Goal: Task Accomplishment & Management: Use online tool/utility

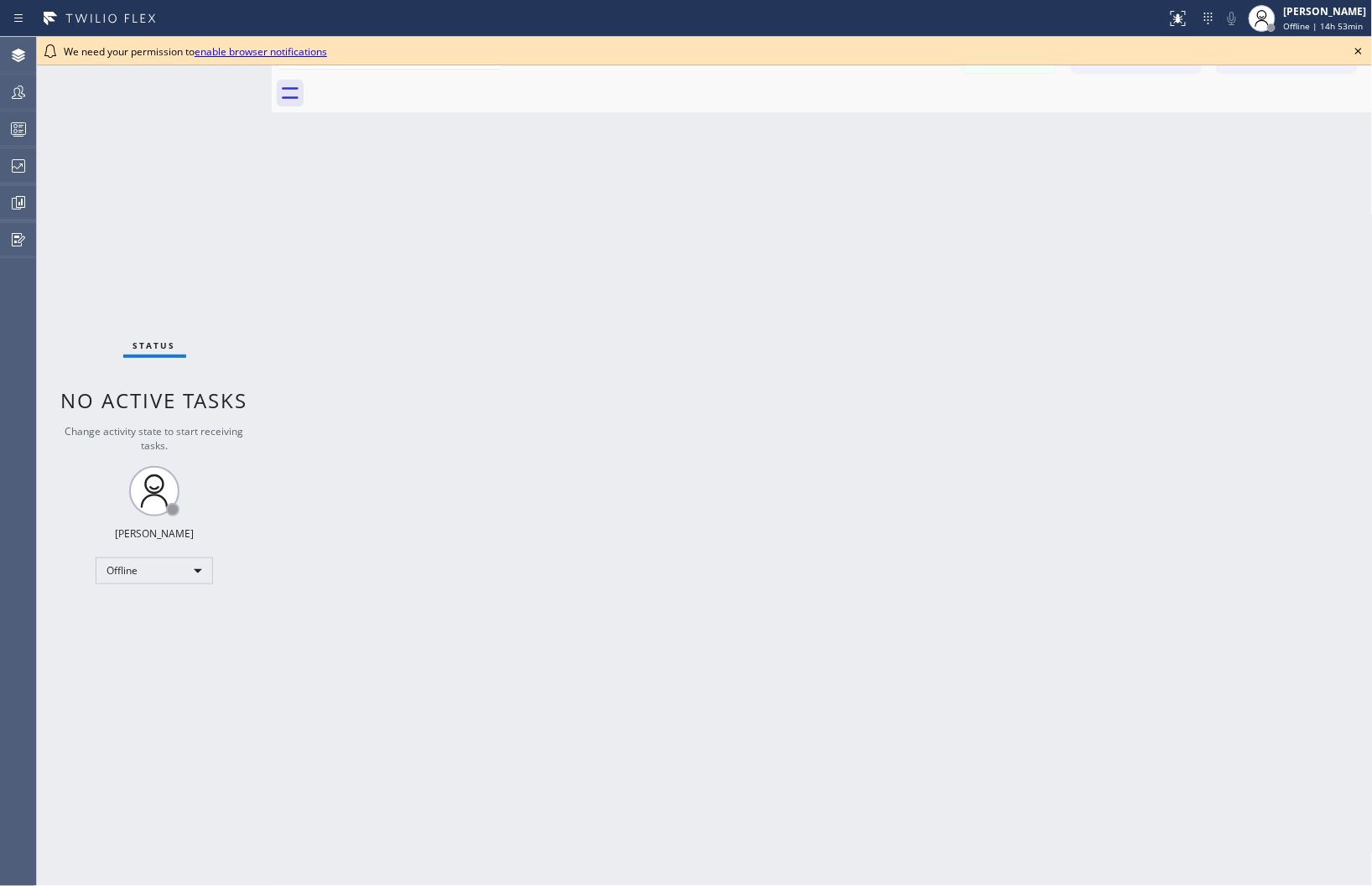
click at [1275, 157] on div "Back to Dashboard Change Sender ID Customers Technicians Select a contact Outbo…" at bounding box center [822, 461] width 1101 height 849
click at [1360, 49] on icon at bounding box center [1359, 50] width 6 height 6
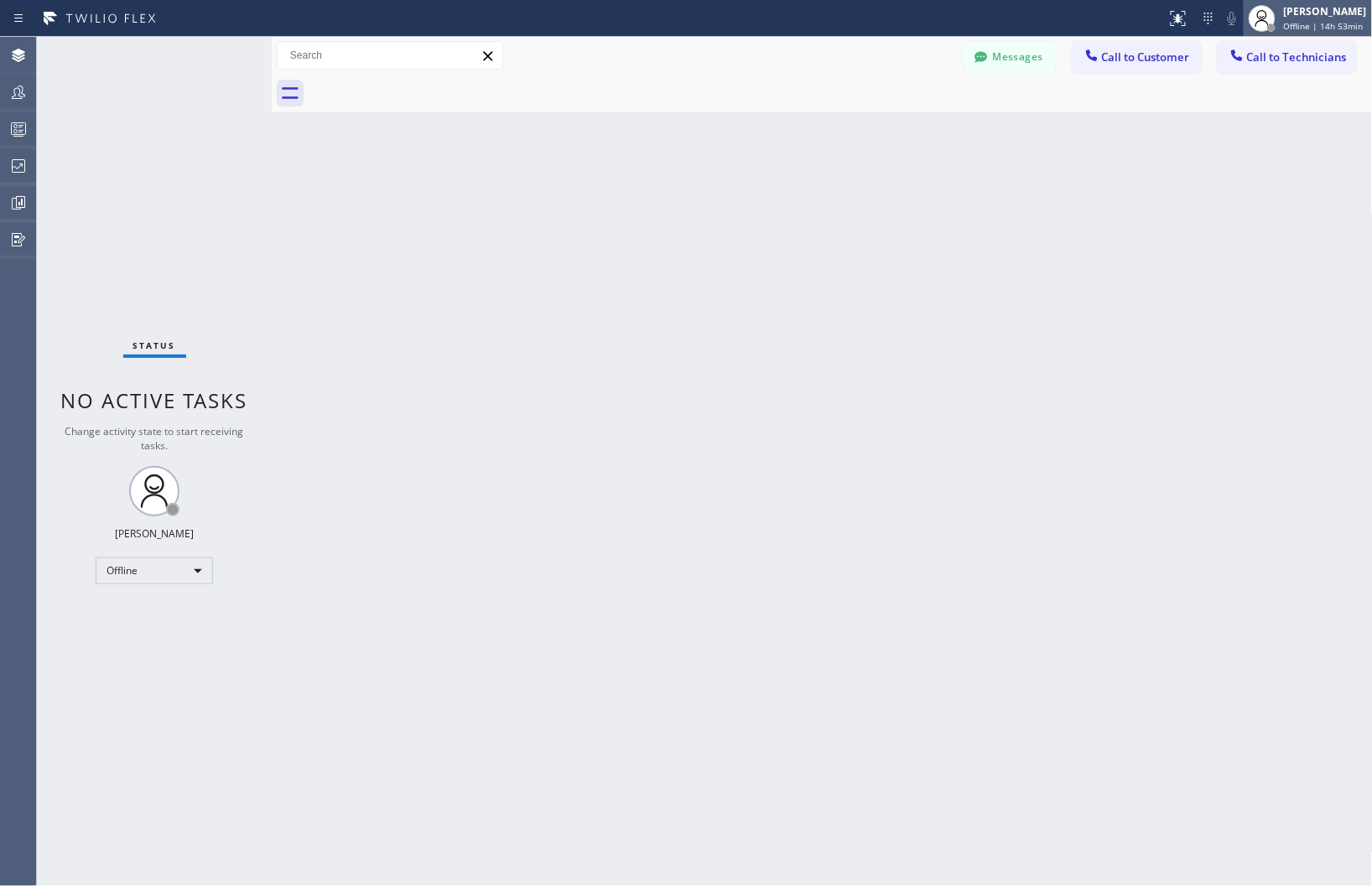
click at [1323, 27] on span "Offline | 14h 53min" at bounding box center [1323, 25] width 80 height 12
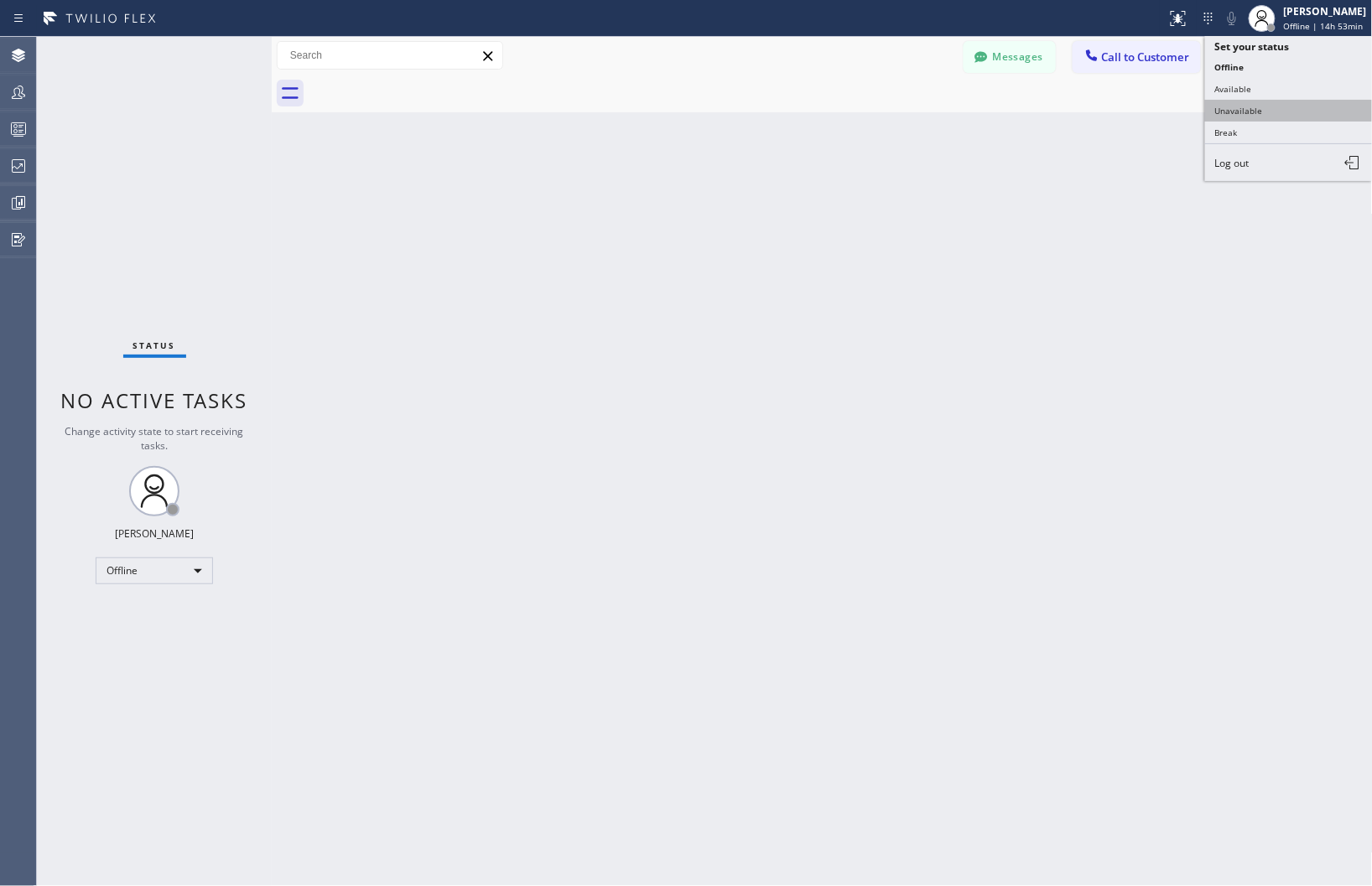
click at [1233, 109] on button "Unavailable" at bounding box center [1289, 111] width 168 height 22
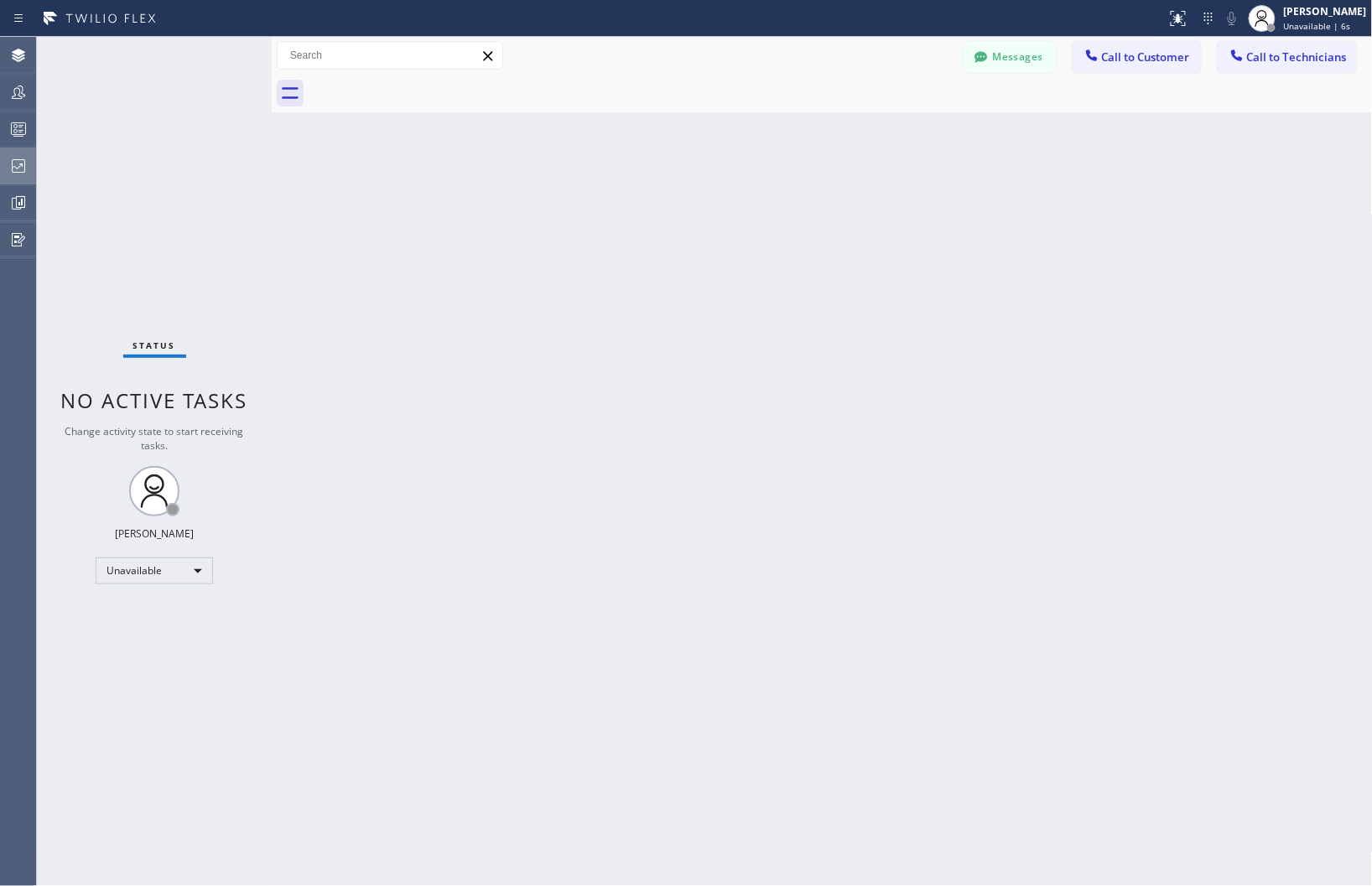
click at [22, 157] on icon at bounding box center [18, 166] width 20 height 20
